Goal: Information Seeking & Learning: Learn about a topic

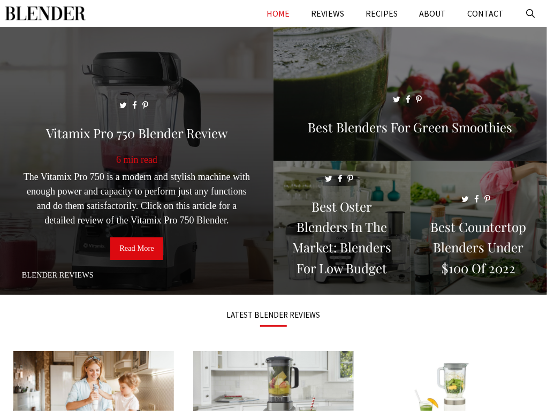
click at [35, 292] on span at bounding box center [137, 165] width 274 height 277
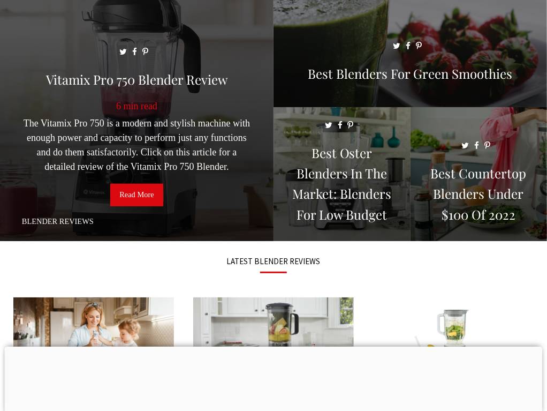
scroll to position [107, 0]
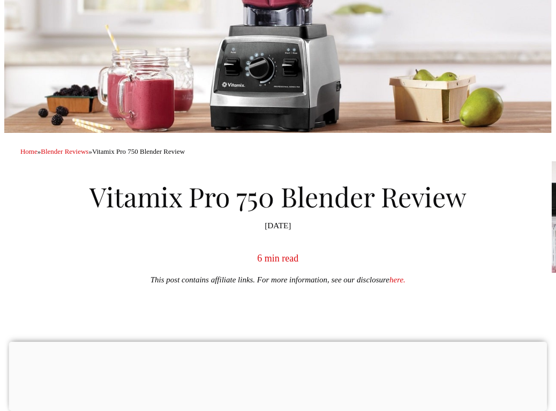
scroll to position [161, 0]
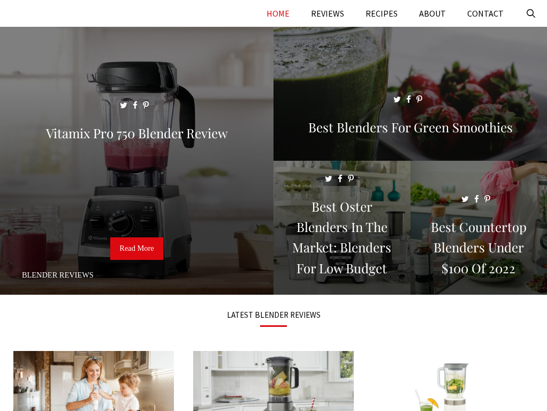
scroll to position [107, 0]
